Goal: Understand process/instructions: Learn about a topic

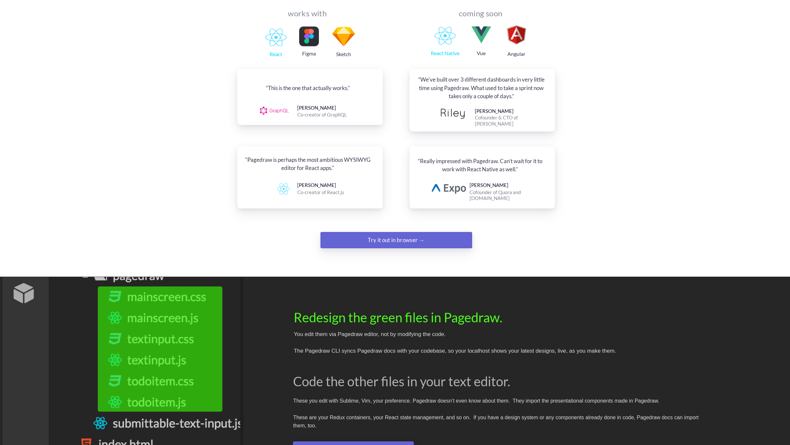
scroll to position [816, 0]
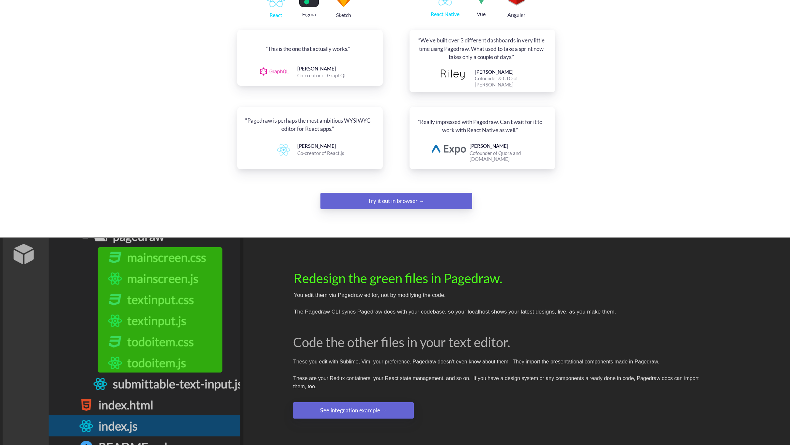
click at [418, 195] on div "Try it out in browser →" at bounding box center [396, 201] width 103 height 13
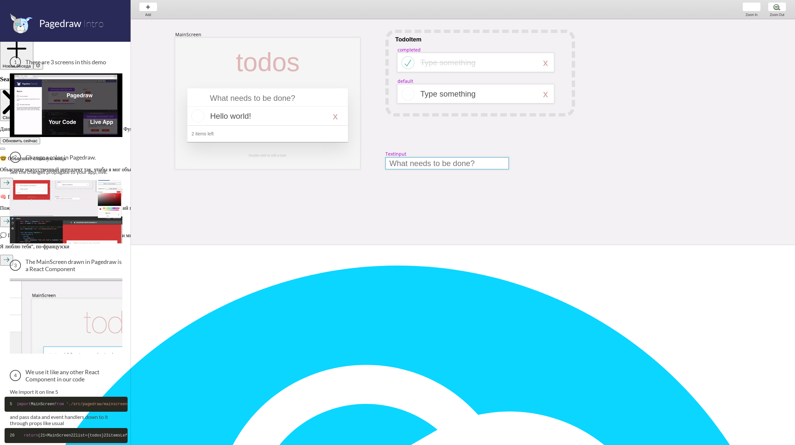
click at [403, 165] on div at bounding box center [447, 163] width 123 height 12
select select "9"
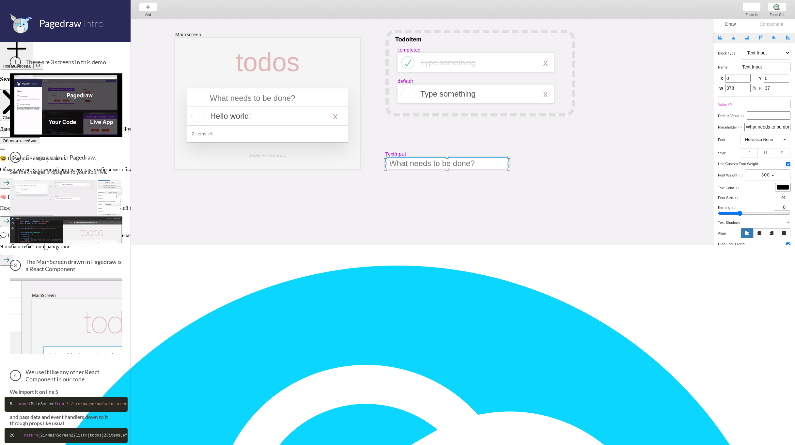
click at [219, 100] on div at bounding box center [267, 98] width 123 height 12
select select "15"
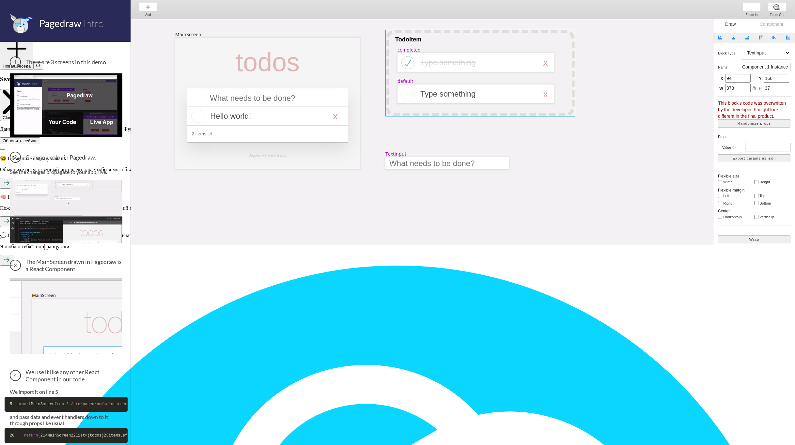
click at [573, 94] on div at bounding box center [481, 73] width 190 height 87
select select "1"
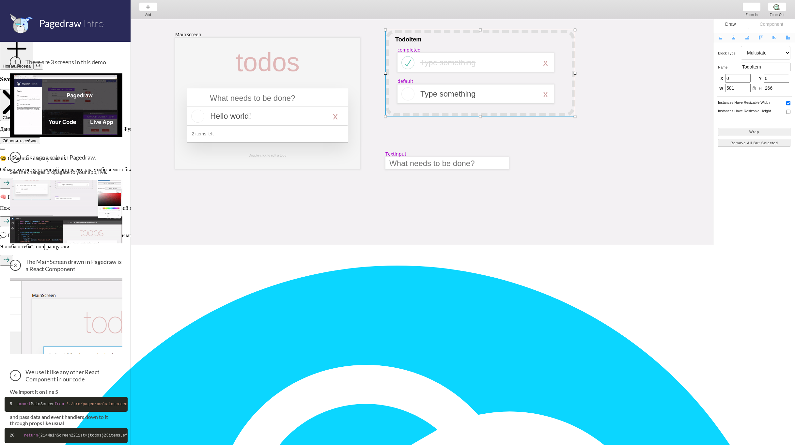
click at [439, 37] on div at bounding box center [481, 73] width 190 height 87
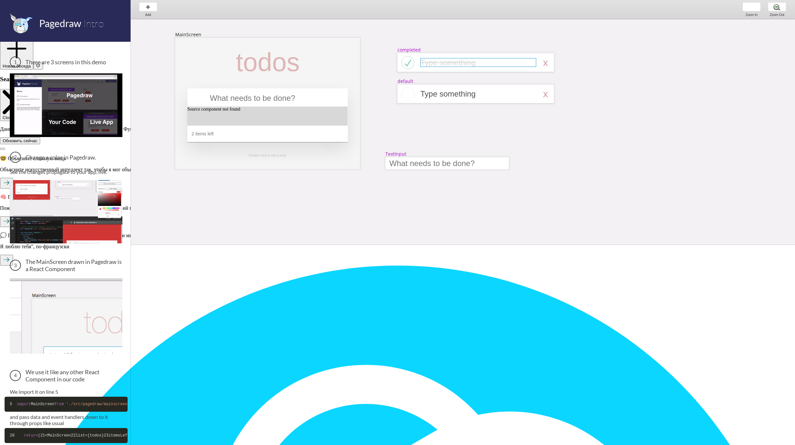
click at [439, 66] on div at bounding box center [478, 62] width 116 height 9
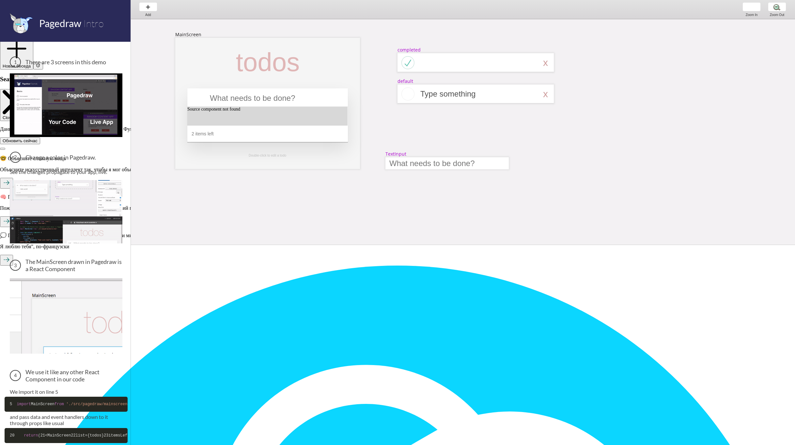
click at [410, 51] on div "completed" at bounding box center [409, 50] width 23 height 6
click at [420, 89] on div at bounding box center [476, 94] width 156 height 19
click at [407, 83] on div "MainScreen todos Source component not found 2 items left TextInput x Double-cli…" at bounding box center [740, 316] width 1218 height 595
click at [413, 161] on div at bounding box center [447, 163] width 123 height 12
select select "9"
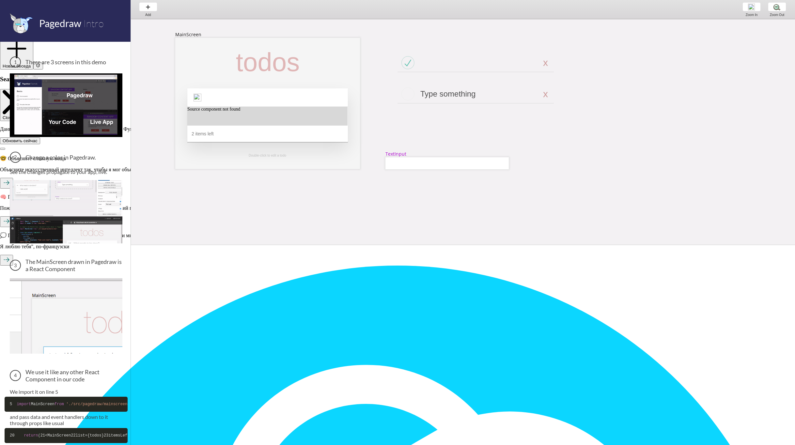
click at [397, 154] on div "TextInput" at bounding box center [396, 154] width 21 height 6
click at [407, 62] on div at bounding box center [407, 62] width 18 height 17
select select "8"
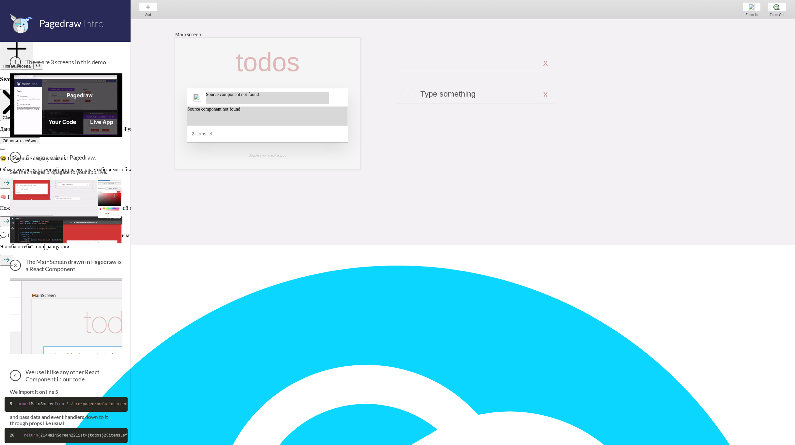
click at [434, 70] on div "MainScreen todos Source component not found 2 items left Source component not f…" at bounding box center [740, 316] width 1218 height 595
click at [446, 72] on div "MainScreen todos Source component not found 2 items left Source component not f…" at bounding box center [740, 316] width 1218 height 595
click at [548, 64] on div "x" at bounding box center [545, 62] width 5 height 11
select select "3"
select select "default"
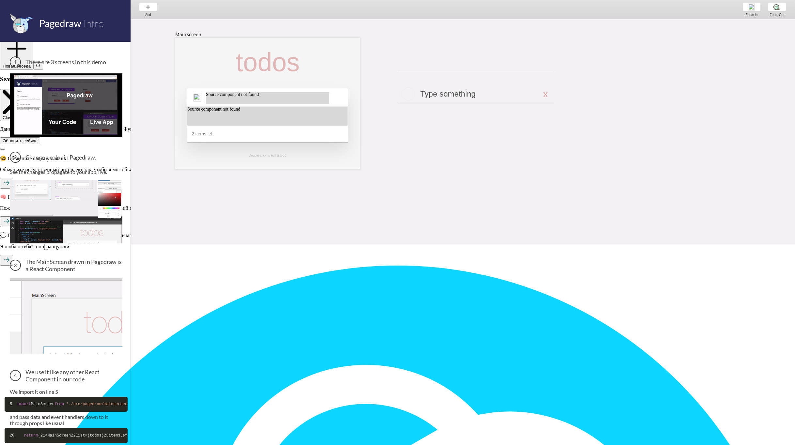
click at [549, 93] on div "MainScreen todos Source component not found 2 items left Source component not f…" at bounding box center [740, 316] width 1218 height 595
click at [546, 94] on div at bounding box center [545, 93] width 4 height 11
select select "3"
select select "default"
click at [546, 71] on div at bounding box center [476, 71] width 156 height 1
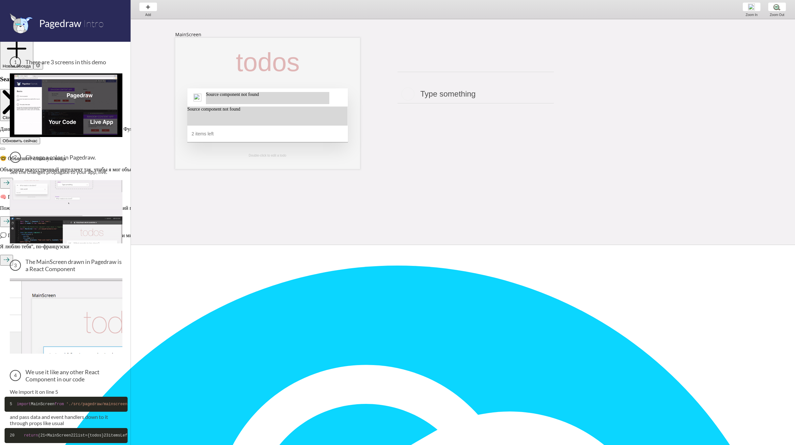
click at [545, 103] on div "MainScreen todos Source component not found 2 items left Source component not f…" at bounding box center [740, 316] width 1218 height 595
click at [466, 92] on div at bounding box center [478, 93] width 116 height 9
select select "3"
click at [477, 103] on div "MainScreen todos Source component not found 2 items left Source component not f…" at bounding box center [740, 316] width 1218 height 595
select select "6"
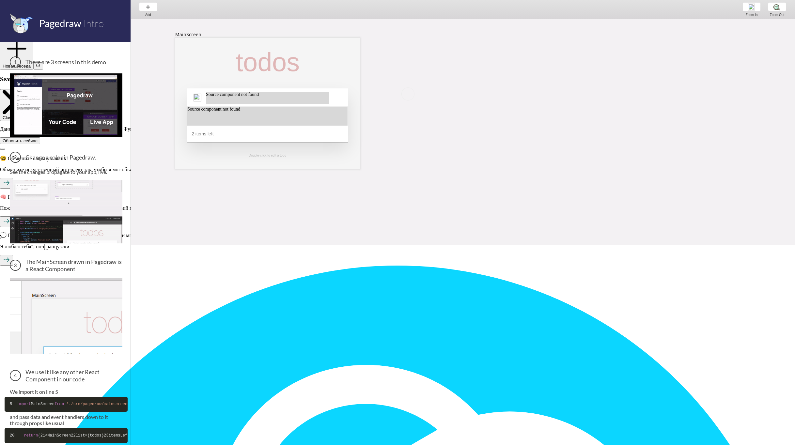
click at [464, 72] on div "MainScreen todos Source component not found 2 items left Source component not f…" at bounding box center [740, 316] width 1218 height 595
select select "6"
click at [259, 99] on div at bounding box center [267, 98] width 123 height 12
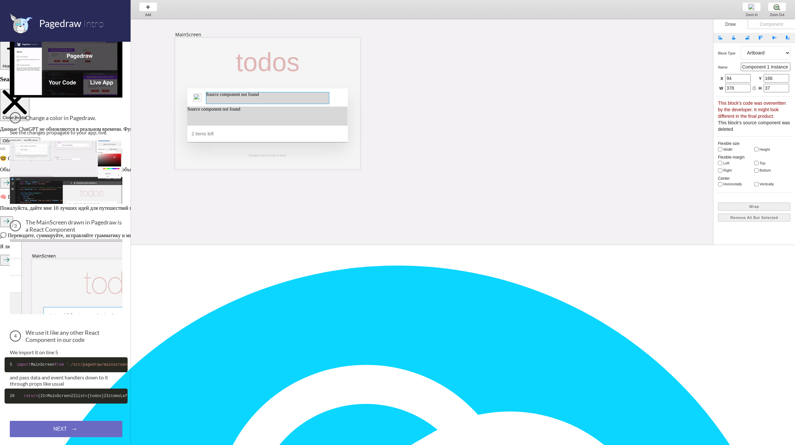
scroll to position [91, 0]
click at [87, 432] on div "NEXT → NEXT → NEXT →" at bounding box center [66, 429] width 113 height 16
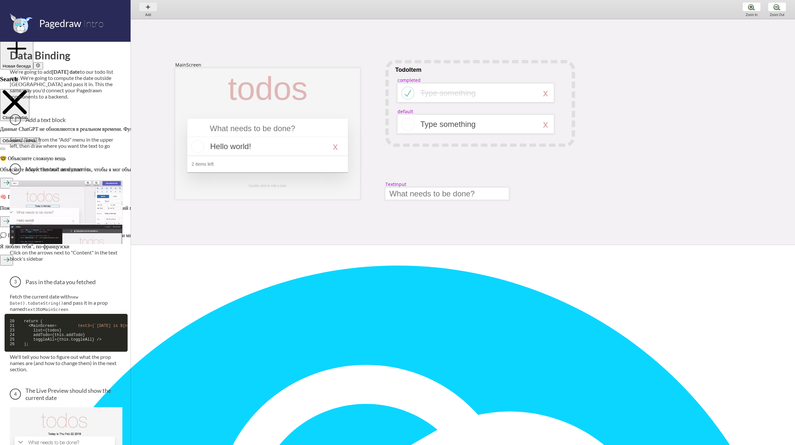
click at [152, 6] on div "Add Add Add" at bounding box center [148, 9] width 25 height 19
click at [73, 24] on div at bounding box center [397, 222] width 795 height 445
click at [721, 79] on div "MainScreen todos Hello world! x 2 items left Double-click to edit a todo TodoIt…" at bounding box center [750, 328] width 1239 height 634
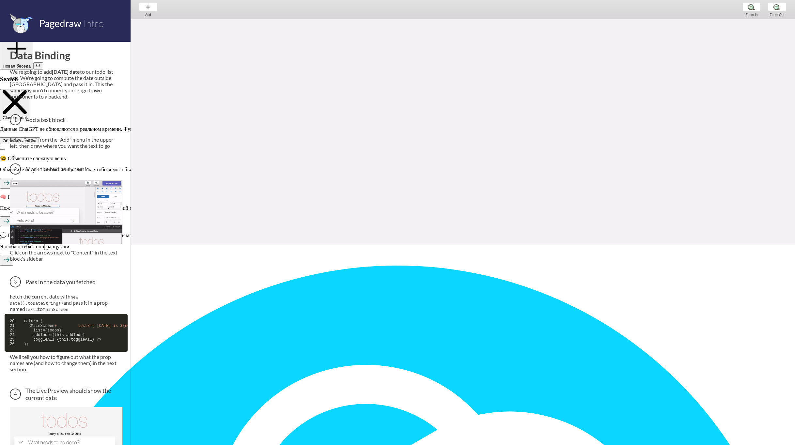
scroll to position [412, 0]
click at [155, 8] on div "Add Add Add" at bounding box center [148, 9] width 25 height 19
click at [157, 16] on div "Shapes" at bounding box center [166, 18] width 46 height 7
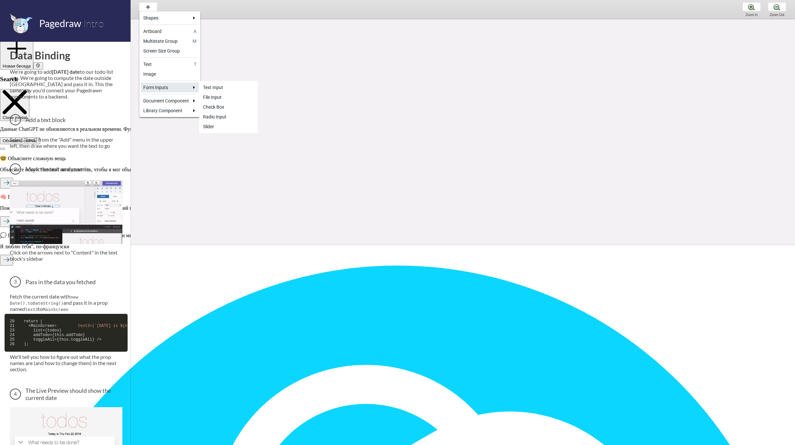
click at [170, 90] on div "Form Inputs" at bounding box center [166, 87] width 46 height 7
click at [221, 101] on div "MainScreen" at bounding box center [228, 101] width 51 height 7
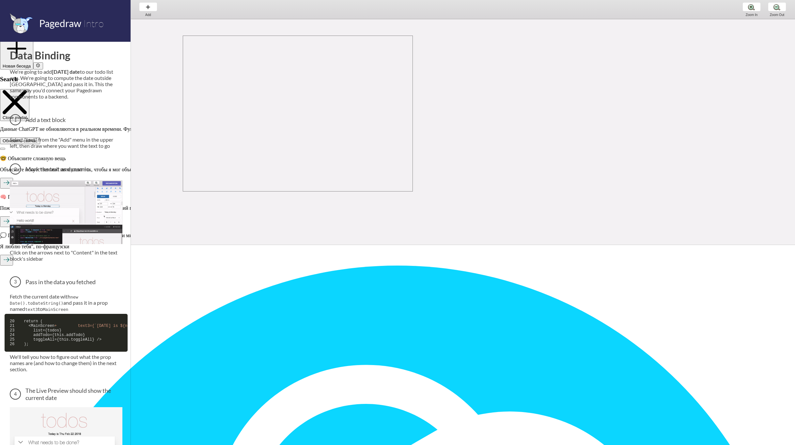
drag, startPoint x: 183, startPoint y: 32, endPoint x: 413, endPoint y: 188, distance: 278.0
select select "14"
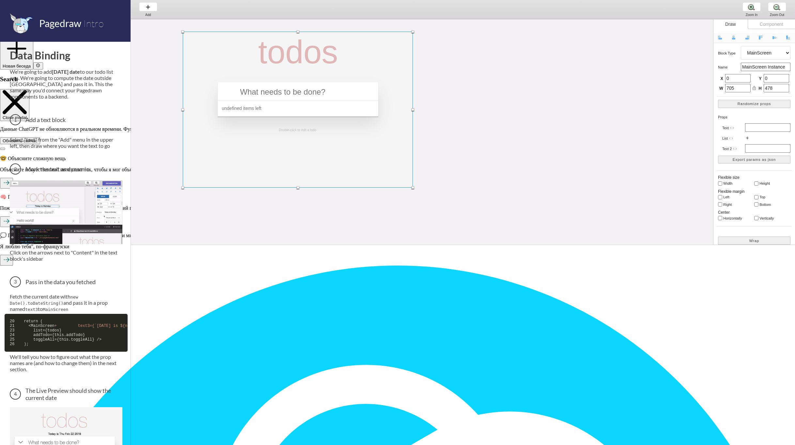
click at [303, 107] on div at bounding box center [298, 110] width 230 height 156
click at [303, 96] on div at bounding box center [298, 110] width 230 height 156
click at [301, 94] on div at bounding box center [298, 110] width 230 height 156
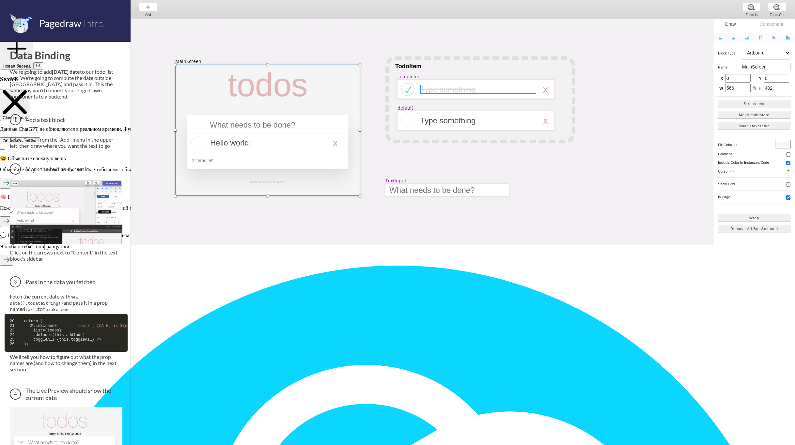
click at [524, 86] on div at bounding box center [478, 89] width 116 height 9
select select "3"
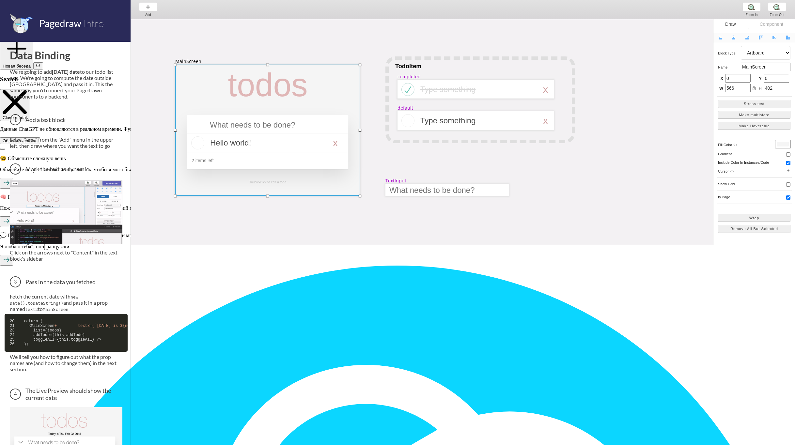
click at [353, 80] on div at bounding box center [267, 130] width 185 height 131
click at [158, 10] on div "Add Add Add" at bounding box center [148, 9] width 25 height 19
